Goal: Information Seeking & Learning: Learn about a topic

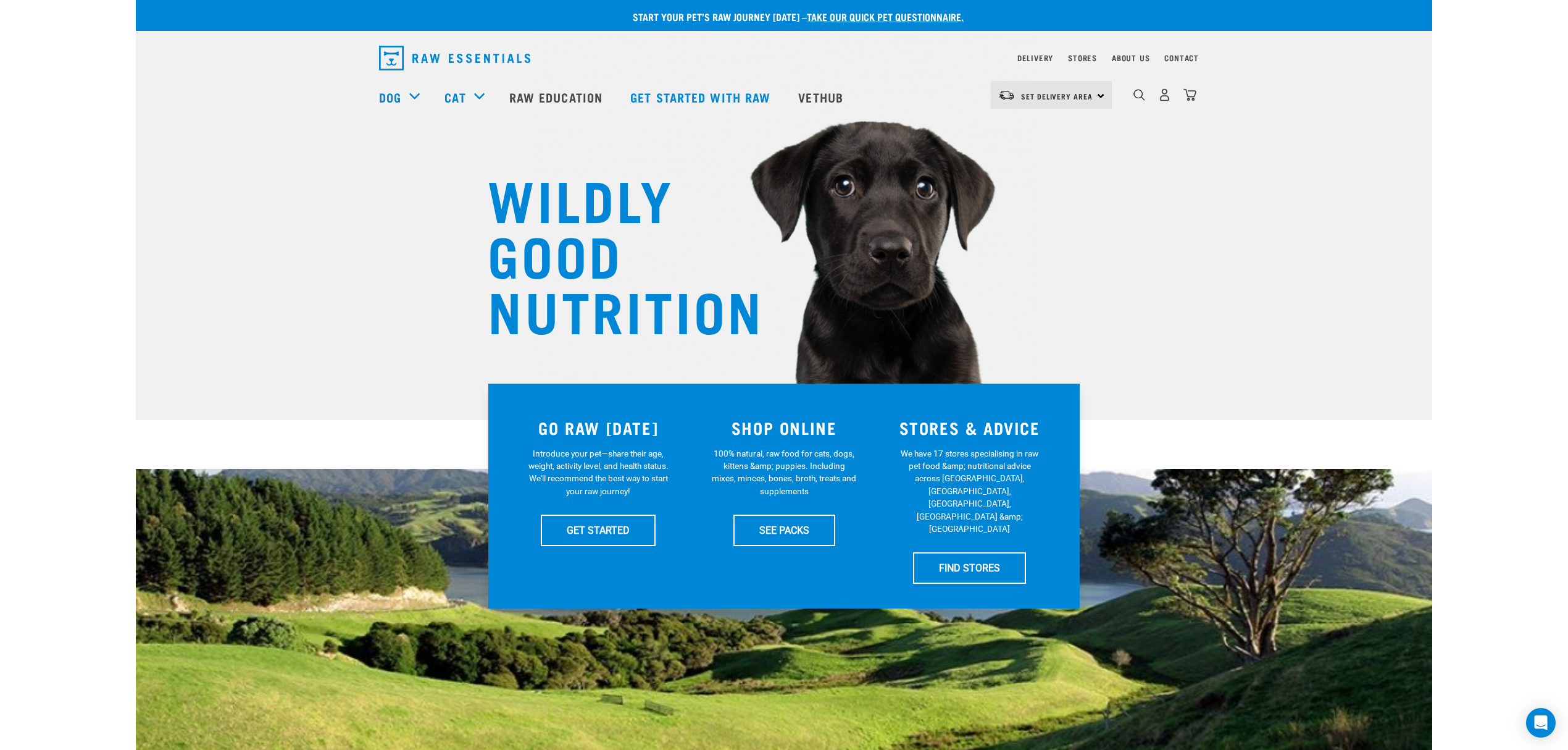
click at [1091, 260] on div "WILDLY GOOD NUTRITION" at bounding box center [784, 210] width 1297 height 420
click at [1136, 151] on div "WILDLY GOOD NUTRITION" at bounding box center [784, 210] width 1297 height 420
click at [1226, 196] on div "WILDLY GOOD NUTRITION" at bounding box center [784, 210] width 1297 height 420
click at [558, 90] on link "Raw Education" at bounding box center [557, 96] width 121 height 49
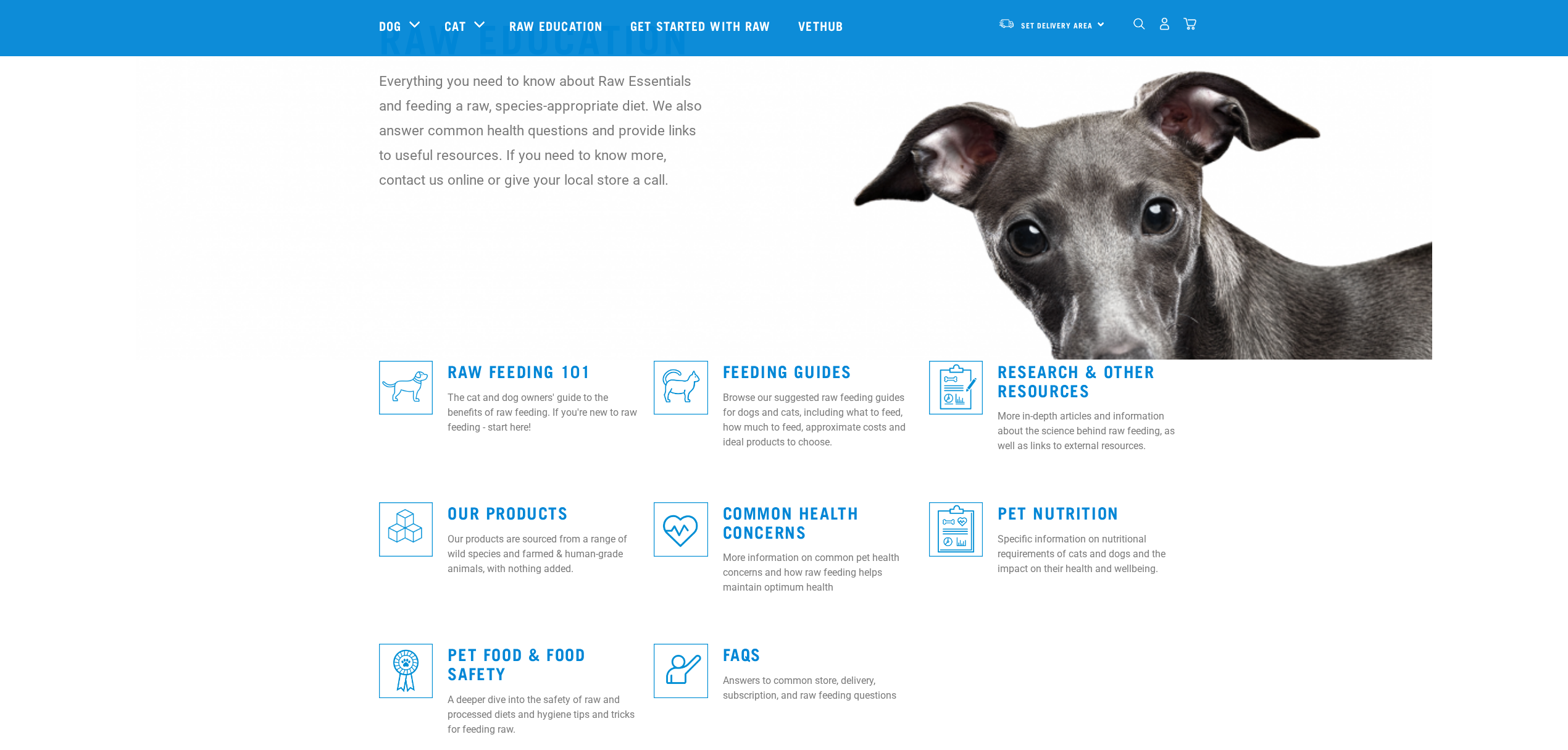
scroll to position [164, 0]
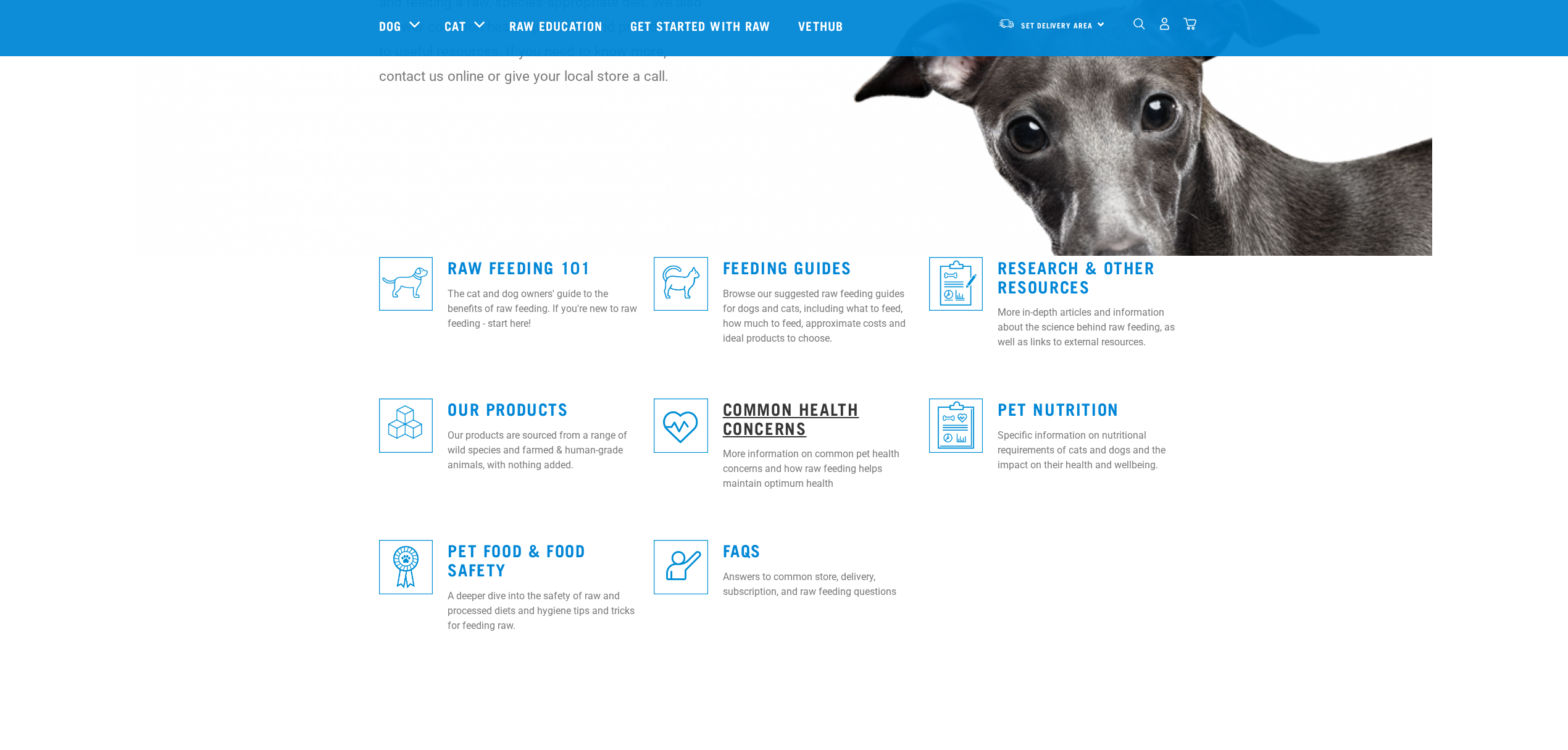
click at [781, 411] on link "Common Health Concerns" at bounding box center [791, 417] width 136 height 28
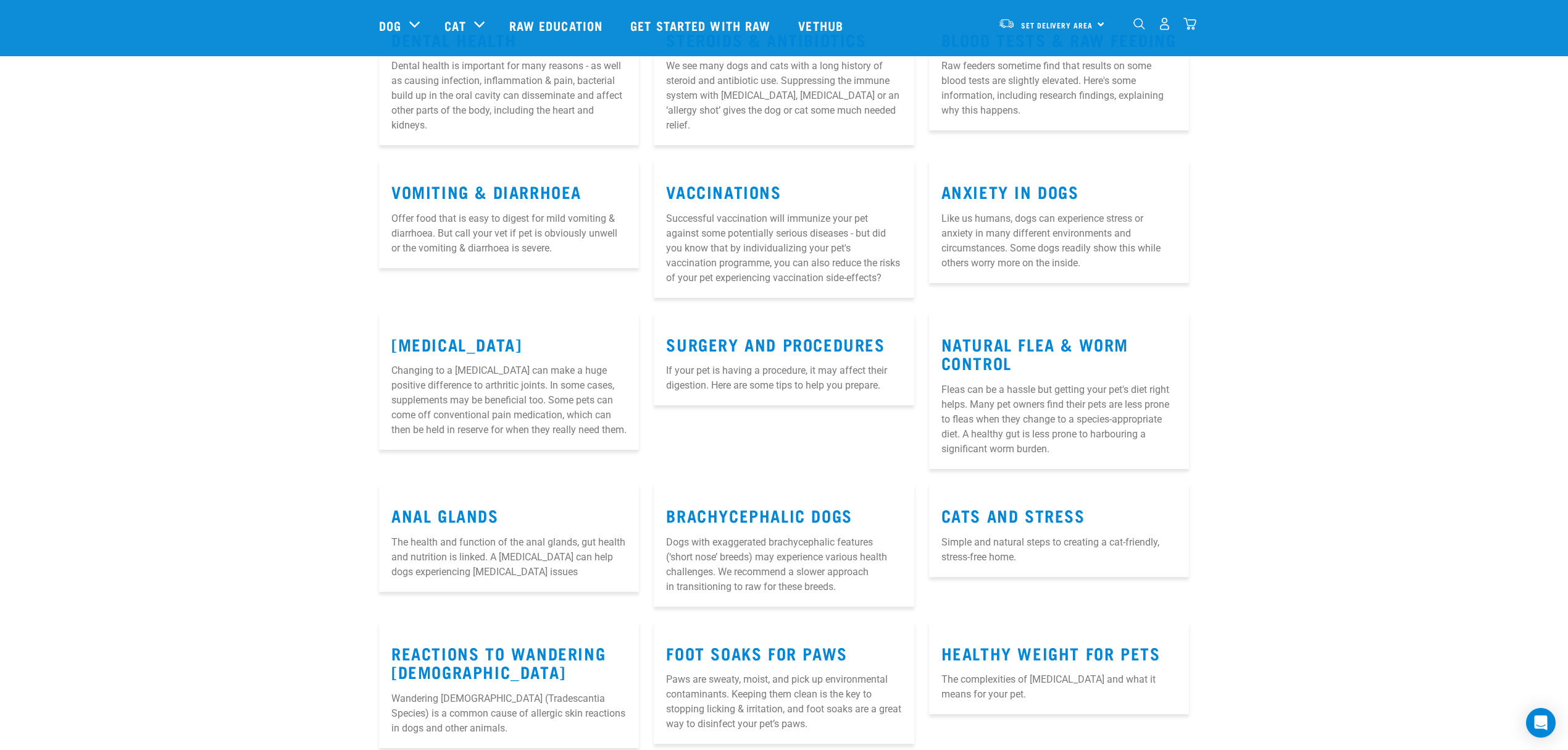
scroll to position [411, 0]
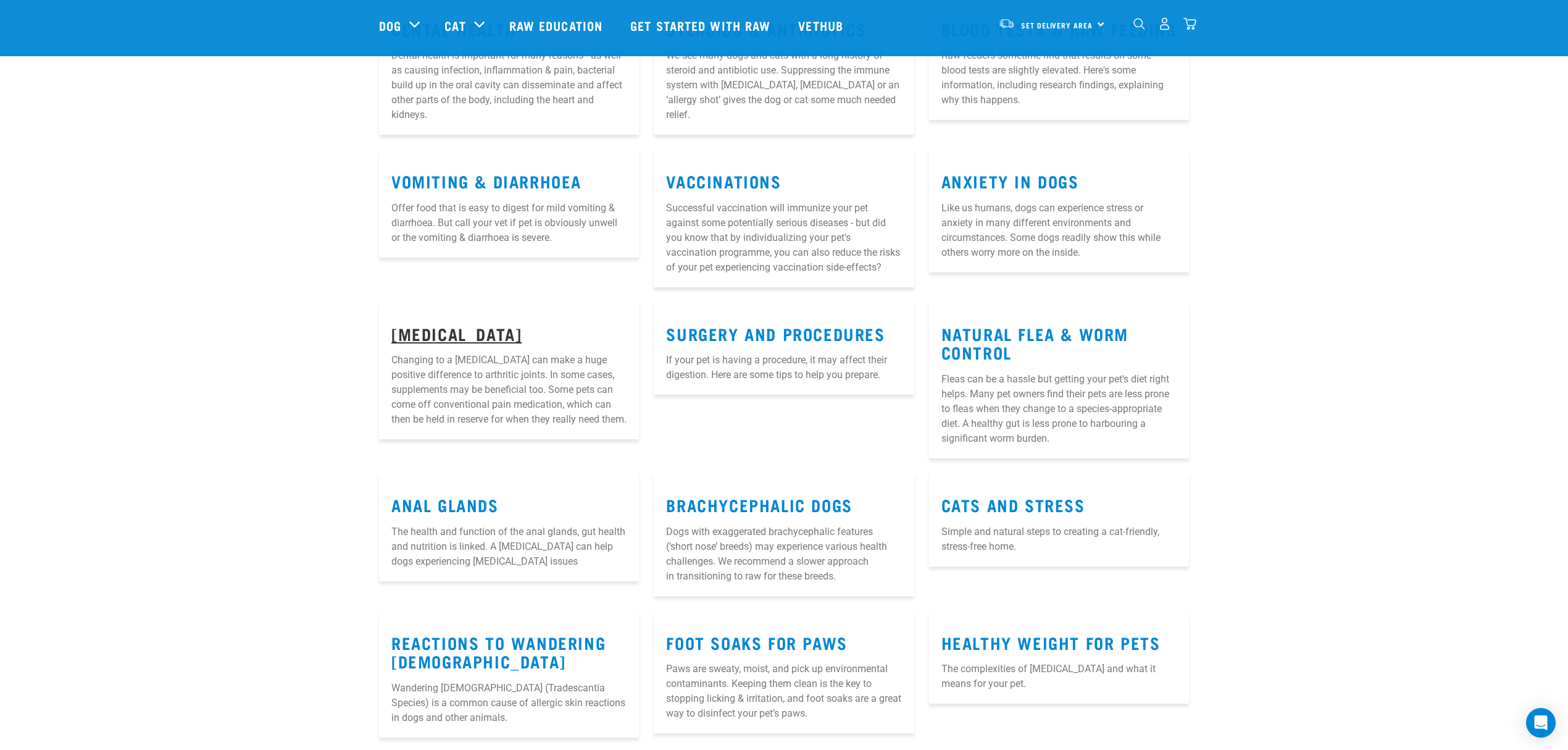
click at [423, 338] on link "[MEDICAL_DATA]" at bounding box center [457, 333] width 131 height 9
